Goal: Transaction & Acquisition: Purchase product/service

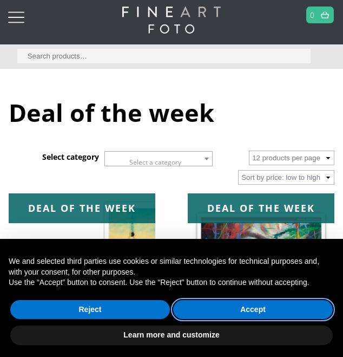
click at [265, 320] on button "Accept" at bounding box center [253, 309] width 160 height 19
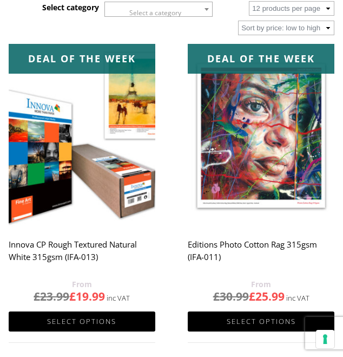
scroll to position [217, 0]
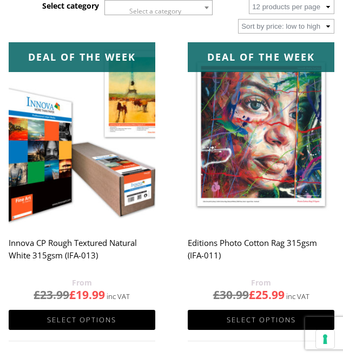
click at [133, 317] on link "Select options" at bounding box center [82, 320] width 147 height 20
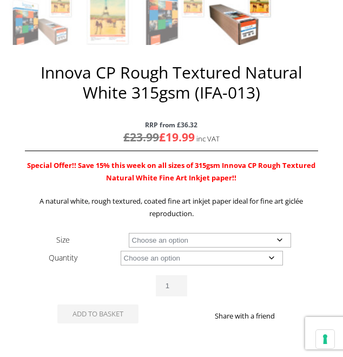
scroll to position [443, 0]
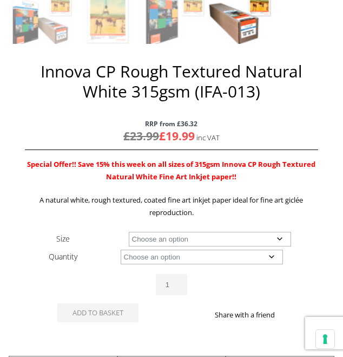
click at [288, 239] on select "Choose an option A4 Sheet A3 Sheet A3+ Sheet A2 Sheet 17" Wide Roll 24" Wide Ro…" at bounding box center [210, 239] width 162 height 15
click at [129, 232] on select "Choose an option A4 Sheet A3 Sheet A3+ Sheet A2 Sheet 17" Wide Roll 24" Wide Ro…" at bounding box center [210, 239] width 162 height 15
select select "a4-sheet"
click at [277, 255] on select "Choose an option 25 Sheets" at bounding box center [202, 257] width 162 height 15
select select "25-sheets"
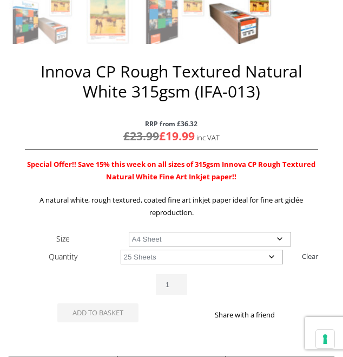
click at [121, 250] on select "Choose an option 25 Sheets" at bounding box center [202, 257] width 162 height 15
select select "a4-sheet"
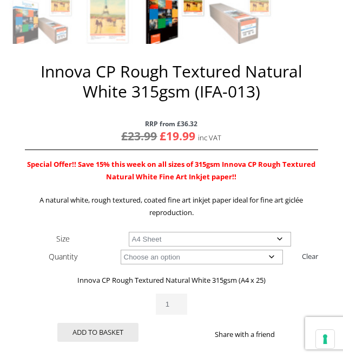
click at [331, 142] on div "ON SALE 🔍 Previous Next Innova CP Rough Textured Natural White 315gsm (IFA-013)…" at bounding box center [172, 128] width 326 height 775
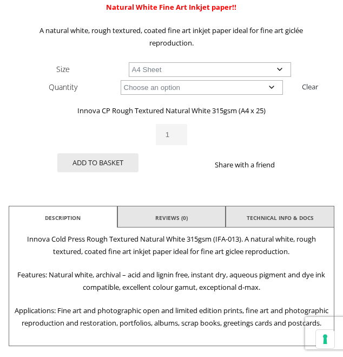
scroll to position [600, 0]
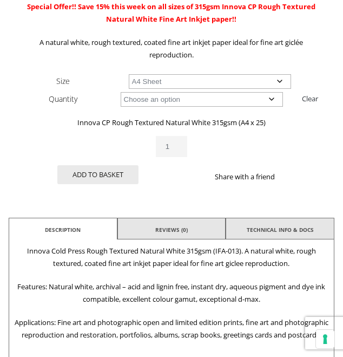
click at [207, 228] on li "Reviews (0)" at bounding box center [172, 230] width 109 height 24
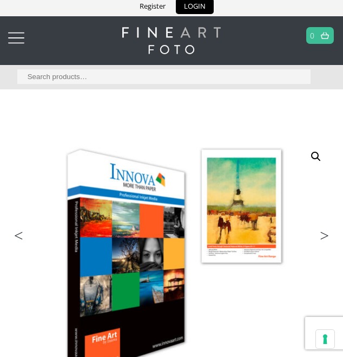
scroll to position [0, 0]
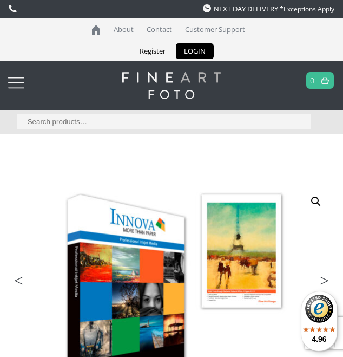
click at [24, 77] on div at bounding box center [16, 83] width 16 height 22
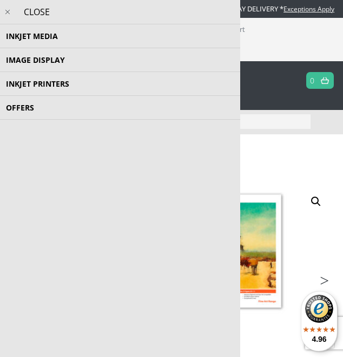
click at [194, 34] on li "Inkjet Media Inkjet Fine Art Paper Inkjet Photo Paper Sample Packs Inkjet Canva…" at bounding box center [120, 36] width 240 height 24
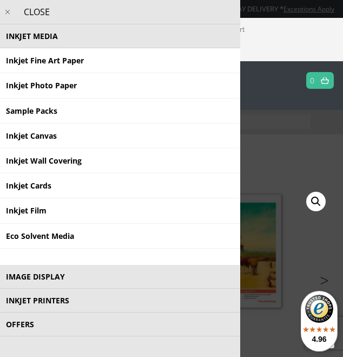
click at [172, 89] on link "Inkjet Photo Paper" at bounding box center [120, 85] width 240 height 25
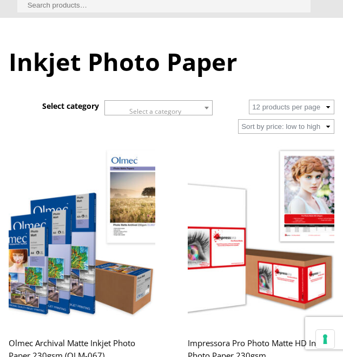
scroll to position [116, 0]
click at [212, 106] on span at bounding box center [206, 108] width 11 height 14
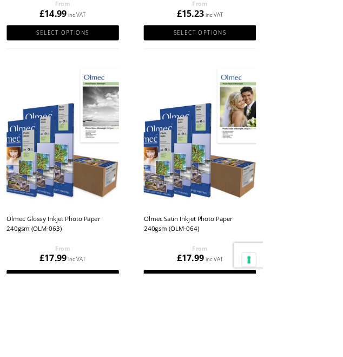
scroll to position [503, 0]
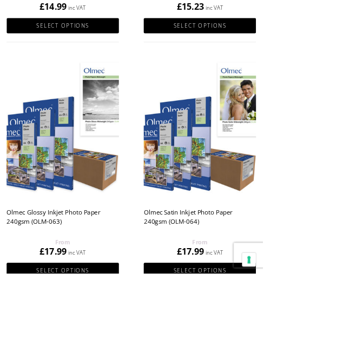
click at [261, 211] on img at bounding box center [261, 168] width 147 height 184
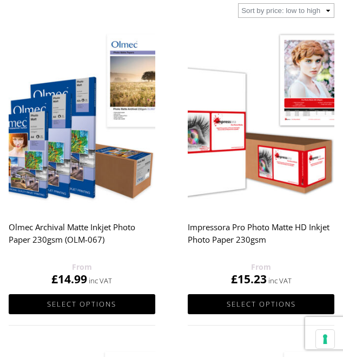
scroll to position [269, 0]
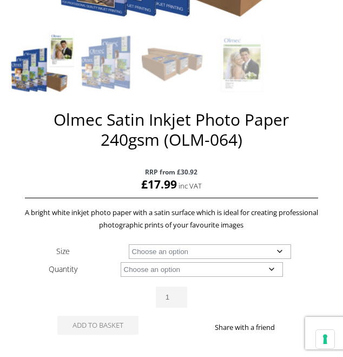
scroll to position [395, 0]
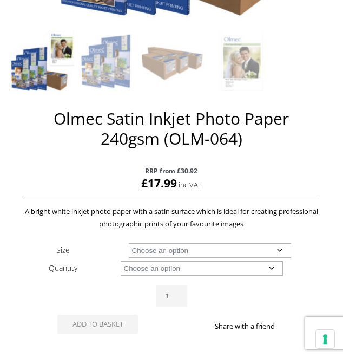
click at [286, 248] on select "Choose an option A4 Sheet A3 Sheet A3+ Sheet A2 Sheet 17" Wide Roll 24" Wide Ro…" at bounding box center [210, 250] width 162 height 15
click at [129, 243] on select "Choose an option A4 Sheet A3 Sheet A3+ Sheet A2 Sheet 17" Wide Roll 24" Wide Ro…" at bounding box center [210, 250] width 162 height 15
select select "a4-sheet"
click at [274, 269] on select "Choose an option 50 Sheets" at bounding box center [202, 268] width 162 height 15
select select "50-sheets"
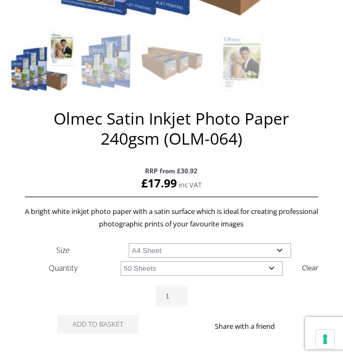
click at [121, 261] on select "Choose an option 50 Sheets" at bounding box center [202, 268] width 162 height 15
select select "a4-sheet"
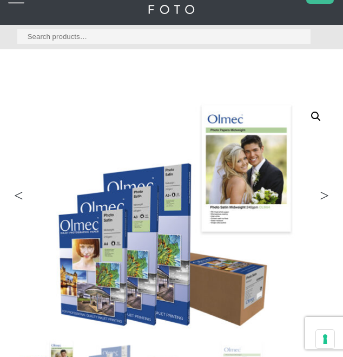
scroll to position [0, 0]
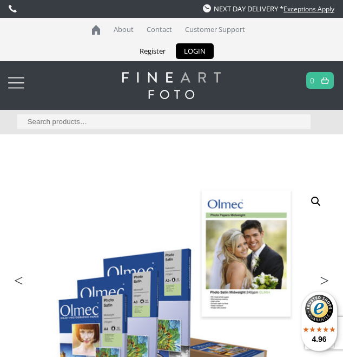
click at [24, 87] on div at bounding box center [16, 83] width 16 height 22
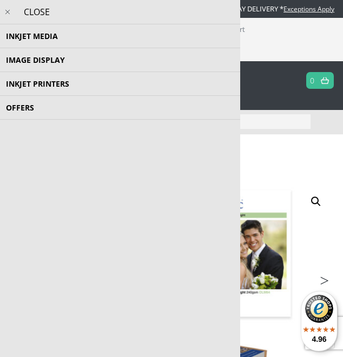
click at [160, 34] on li "Inkjet Media Inkjet Fine Art Paper Inkjet Photo Paper Sample Packs Inkjet Canva…" at bounding box center [120, 36] width 240 height 24
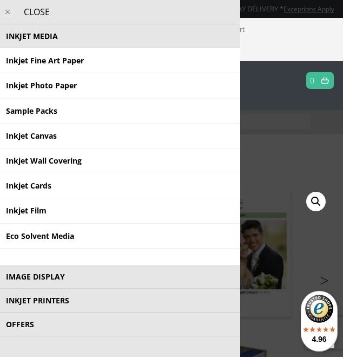
click at [181, 138] on link "Inkjet Canvas" at bounding box center [120, 135] width 240 height 25
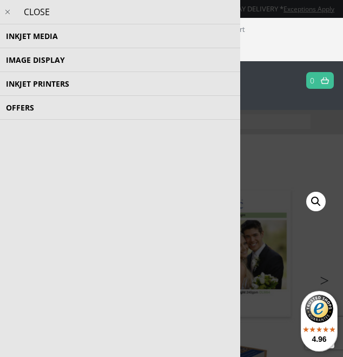
click at [174, 33] on li "Inkjet Media Inkjet Fine Art Paper Inkjet Photo Paper Sample Packs Inkjet Canva…" at bounding box center [120, 36] width 240 height 24
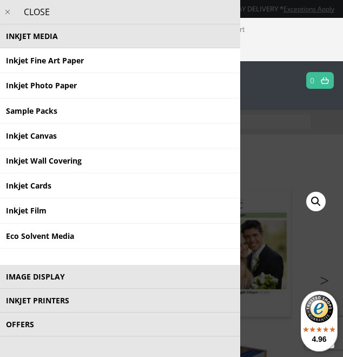
click at [167, 64] on link "Inkjet Fine Art Paper" at bounding box center [120, 60] width 240 height 25
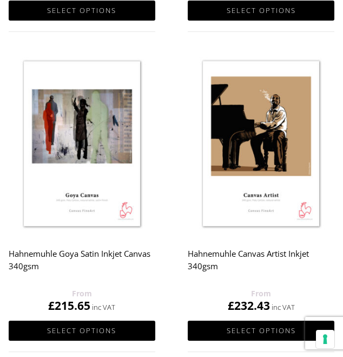
scroll to position [1162, 0]
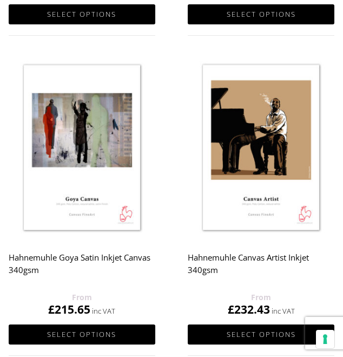
click at [102, 187] on img at bounding box center [82, 149] width 147 height 184
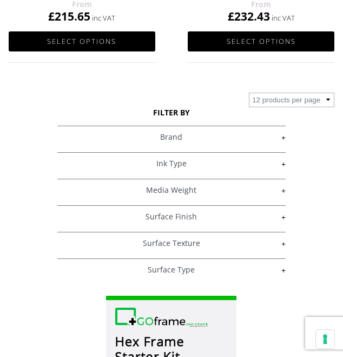
scroll to position [1445, 0]
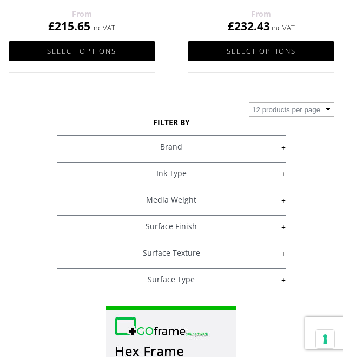
click at [284, 147] on link "+" at bounding box center [171, 147] width 229 height 10
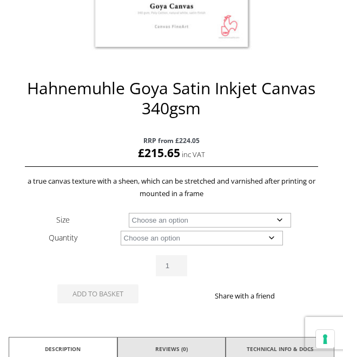
scroll to position [365, 0]
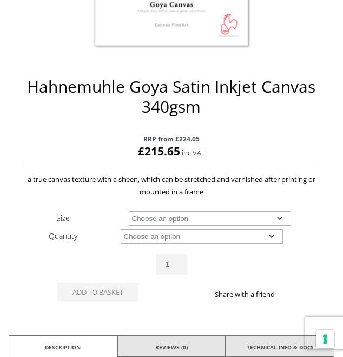
click at [287, 218] on select "Choose an option 24" Wide Roll 44" Wide Roll" at bounding box center [210, 218] width 162 height 15
click at [328, 223] on div "🔍 Hahnemuhle Goya Satin Inkjet Canvas 340gsm RRP from £224.05 £ 215.65 a true c…" at bounding box center [172, 154] width 326 height 673
click at [272, 237] on select "Choose an option 12m" at bounding box center [202, 236] width 162 height 15
click at [330, 232] on div "🔍 Hahnemuhle Goya Satin Inkjet Canvas 340gsm RRP from £224.05 £ 215.65 a true c…" at bounding box center [172, 154] width 326 height 673
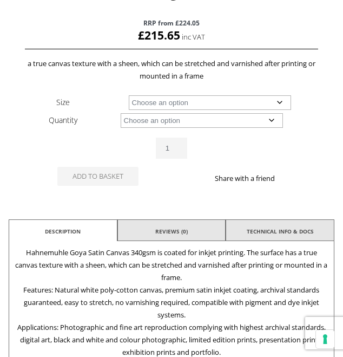
scroll to position [482, 0]
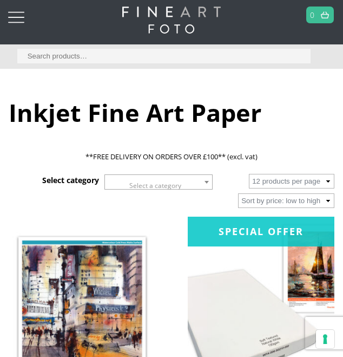
scroll to position [70, 0]
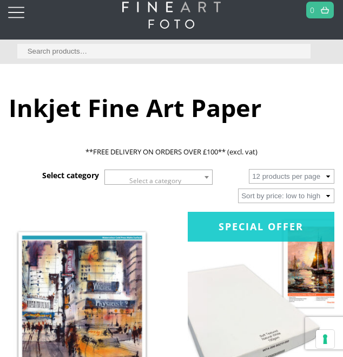
click at [209, 170] on span at bounding box center [206, 177] width 11 height 14
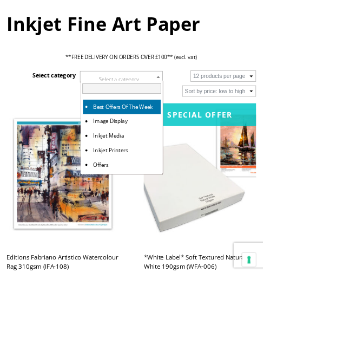
scroll to position [151, 0]
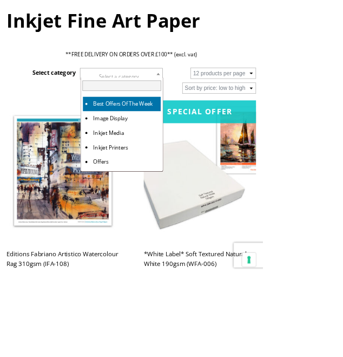
click at [184, 108] on input "text" at bounding box center [159, 112] width 103 height 14
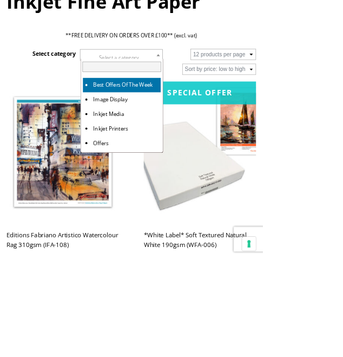
scroll to position [163, 0]
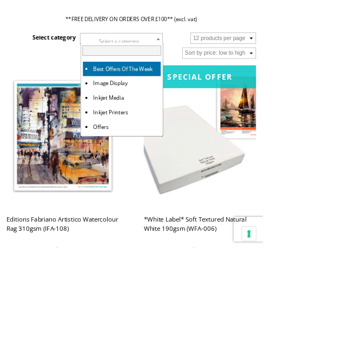
click at [207, 84] on b at bounding box center [207, 84] width 4 height 3
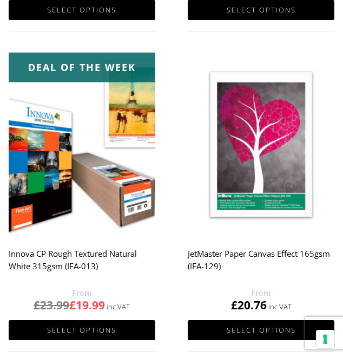
scroll to position [871, 0]
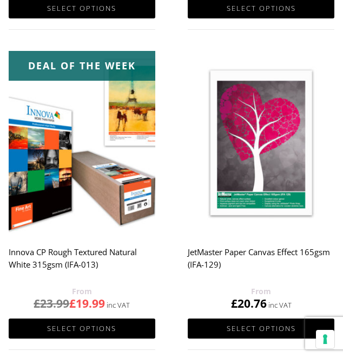
click at [270, 179] on img at bounding box center [261, 143] width 147 height 184
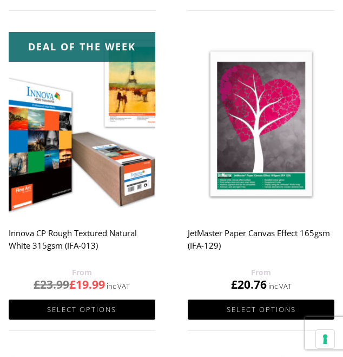
scroll to position [906, 0]
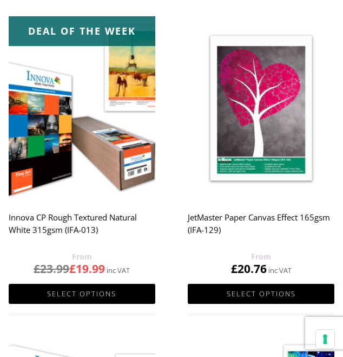
click at [254, 213] on h2 "JetMaster Paper Canvas Effect 165gsm (IFA-129)" at bounding box center [261, 228] width 147 height 43
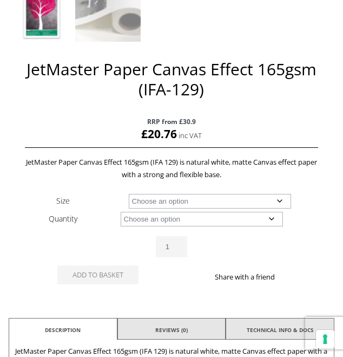
scroll to position [448, 0]
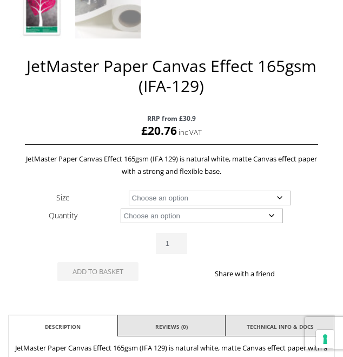
click at [285, 197] on select "Choose an option A4 Sheet A3 Sheet 24" Wide Roll" at bounding box center [210, 198] width 162 height 15
click at [129, 191] on select "Choose an option A4 Sheet A3 Sheet 24" Wide Roll" at bounding box center [210, 198] width 162 height 15
select select "a4-sheet"
click at [270, 216] on select "Choose an option 50 Sheets" at bounding box center [202, 216] width 162 height 15
select select "50-sheets"
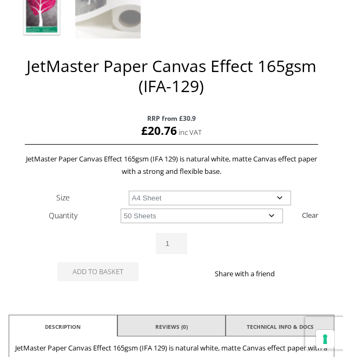
click at [121, 209] on select "Choose an option 50 Sheets" at bounding box center [202, 216] width 162 height 15
select select "a4-sheet"
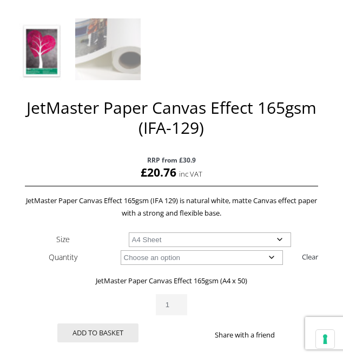
scroll to position [406, 0]
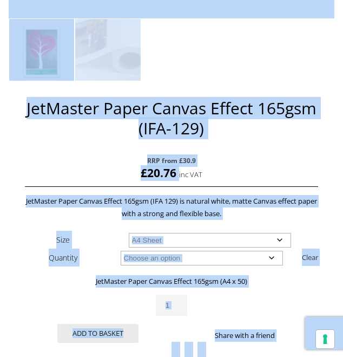
click at [251, 168] on p "RRP from £30.9 £ 20.76 inc VAT" at bounding box center [172, 168] width 294 height 38
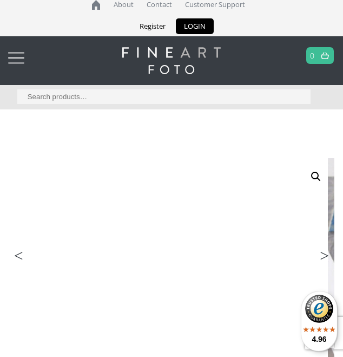
scroll to position [0, 0]
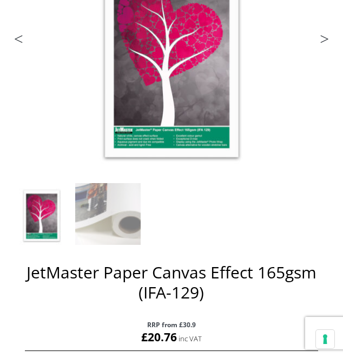
click at [271, 95] on img at bounding box center [299, 156] width 580 height 428
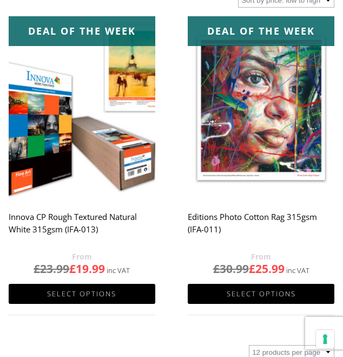
scroll to position [243, 0]
click at [112, 162] on img at bounding box center [82, 108] width 147 height 184
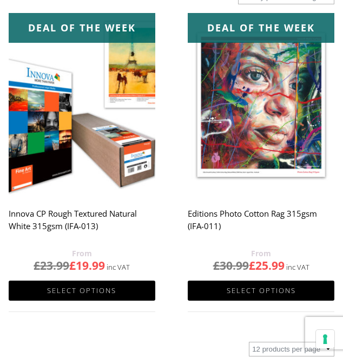
scroll to position [277, 0]
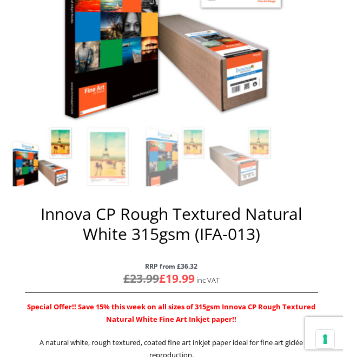
scroll to position [303, 0]
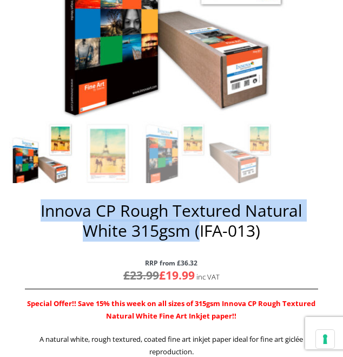
copy h1 "Innova CP Rough Textured Natural White 315gsm ("
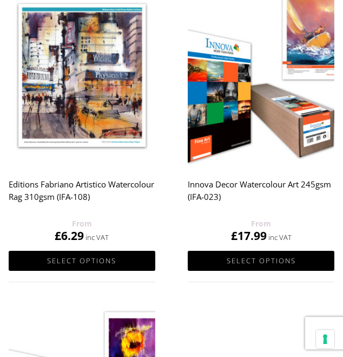
scroll to position [1016, 0]
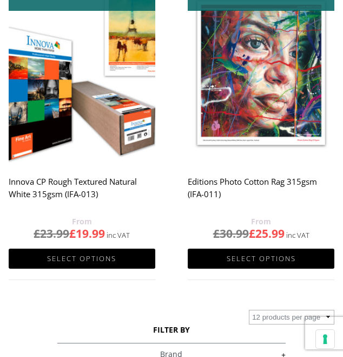
scroll to position [279, 0]
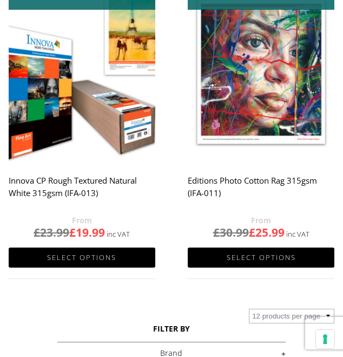
click at [282, 114] on img at bounding box center [261, 72] width 147 height 184
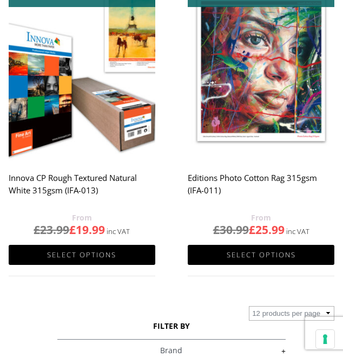
scroll to position [314, 0]
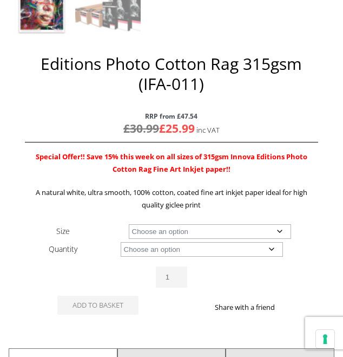
scroll to position [452, 0]
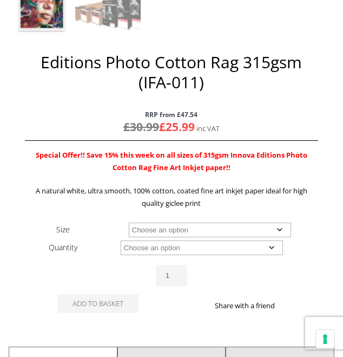
click at [285, 227] on select "Choose an option A4 Sheet A3 Sheet A3+ Sheet A2 Sheet 17" Wide Roll 24" Wide Ro…" at bounding box center [210, 230] width 162 height 15
click at [129, 223] on select "Choose an option A4 Sheet A3 Sheet A3+ Sheet A2 Sheet 17" Wide Roll 24" Wide Ro…" at bounding box center [210, 230] width 162 height 15
select select "a4-sheet"
click at [274, 254] on select "Choose an option 25 Sheets" at bounding box center [202, 247] width 162 height 15
select select "25-sheets"
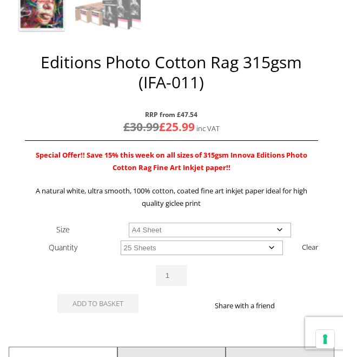
click at [121, 240] on select "Choose an option 25 Sheets" at bounding box center [202, 247] width 162 height 15
select select "a4-sheet"
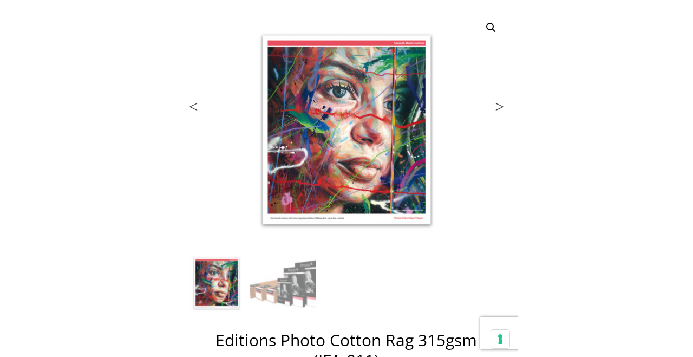
scroll to position [0, 0]
